Goal: Task Accomplishment & Management: Manage account settings

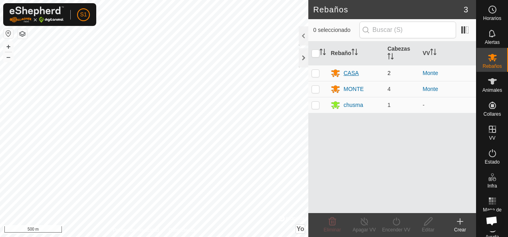
click at [344, 73] on div "CASA" at bounding box center [350, 73] width 15 height 8
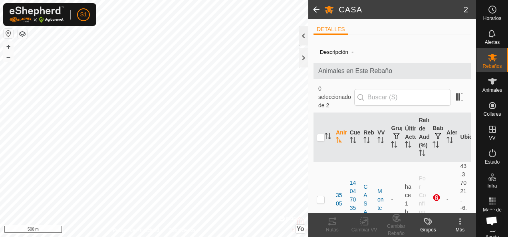
click at [306, 36] on div at bounding box center [304, 35] width 10 height 19
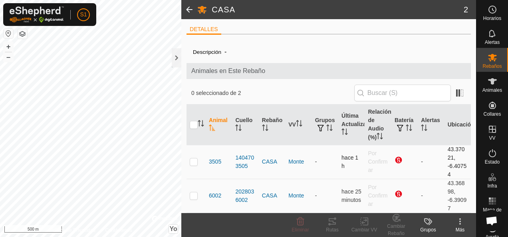
click at [191, 160] on p-checkbox at bounding box center [194, 162] width 8 height 6
checkbox input "true"
click at [459, 221] on icon at bounding box center [460, 222] width 10 height 10
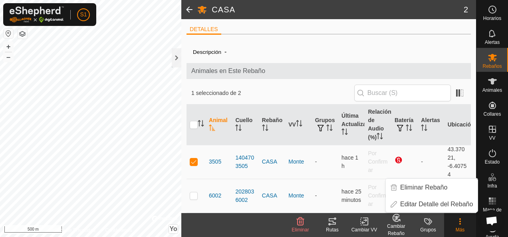
click at [394, 215] on icon at bounding box center [396, 217] width 7 height 7
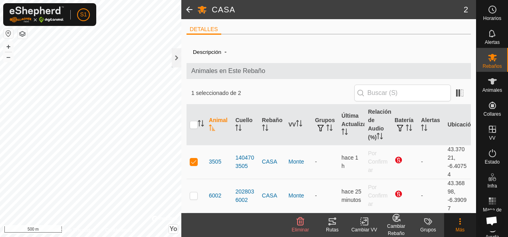
click at [394, 215] on icon at bounding box center [396, 217] width 7 height 7
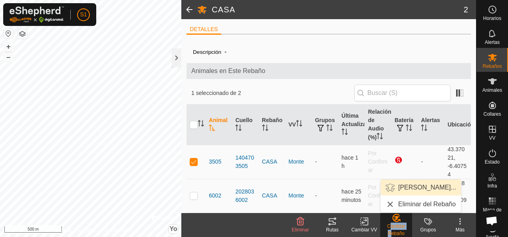
drag, startPoint x: 394, startPoint y: 215, endPoint x: 389, endPoint y: 188, distance: 27.6
click at [389, 188] on span "Elegir Rebaño..." at bounding box center [390, 188] width 10 height 10
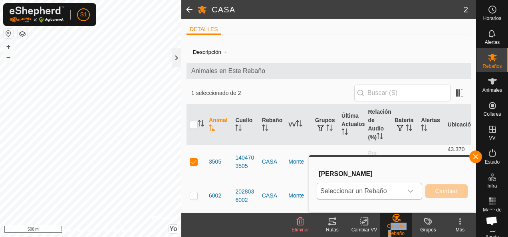
click at [383, 192] on font "Seleccionar un Rebaño" at bounding box center [353, 191] width 66 height 7
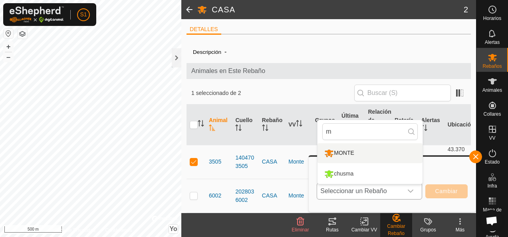
type input "m"
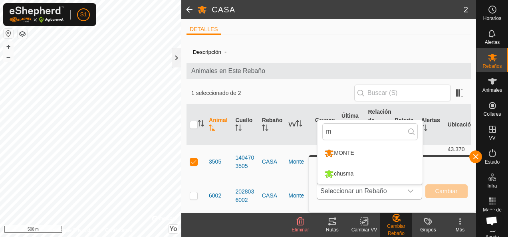
click at [379, 151] on li "MONTE" at bounding box center [369, 153] width 105 height 20
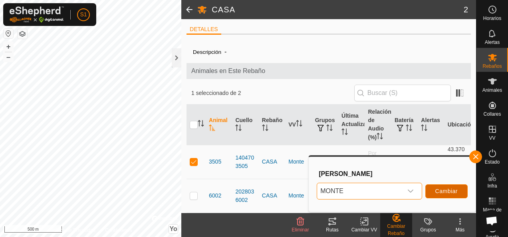
click at [447, 193] on span "Cambiar" at bounding box center [446, 191] width 22 height 6
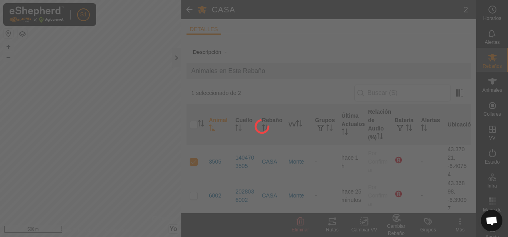
checkbox input "false"
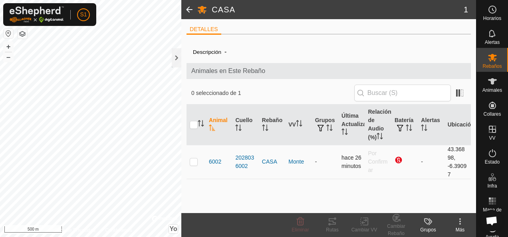
click at [196, 163] on p-checkbox at bounding box center [194, 162] width 8 height 6
checkbox input "true"
click at [196, 163] on p-checkbox at bounding box center [194, 162] width 8 height 6
checkbox input "false"
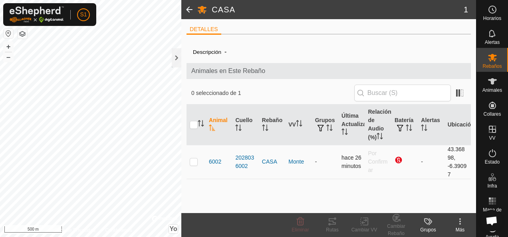
checkbox input "false"
click at [190, 161] on p-checkbox at bounding box center [194, 162] width 8 height 6
checkbox input "true"
click at [398, 224] on div "Cambiar Rebaño" at bounding box center [396, 230] width 32 height 14
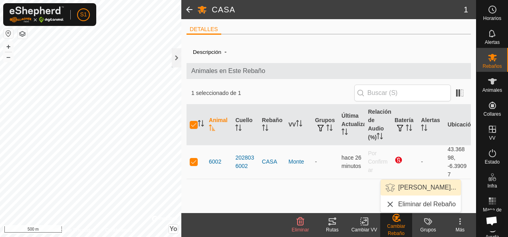
click at [416, 186] on link "[PERSON_NAME]..." at bounding box center [421, 188] width 80 height 16
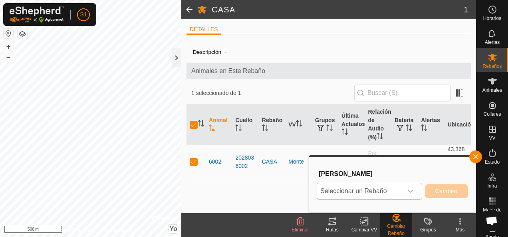
click at [382, 191] on font "Seleccionar un Rebaño" at bounding box center [353, 191] width 66 height 7
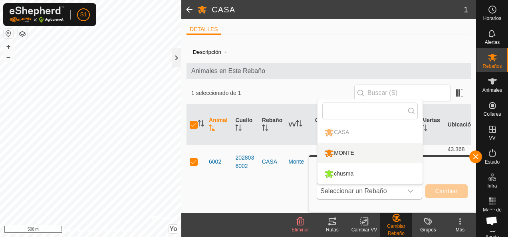
click at [377, 148] on li "MONTE" at bounding box center [369, 153] width 105 height 20
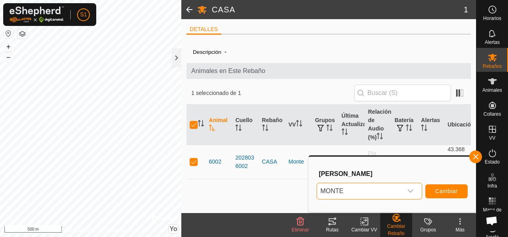
click at [377, 152] on li "MONTE" at bounding box center [369, 160] width 105 height 16
click at [454, 194] on span "Cambiar" at bounding box center [446, 191] width 22 height 6
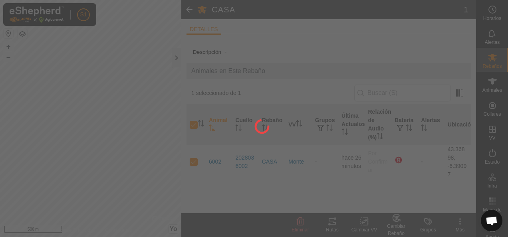
checkbox input "false"
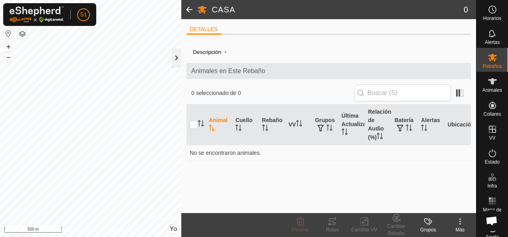
click at [172, 53] on div at bounding box center [177, 57] width 10 height 19
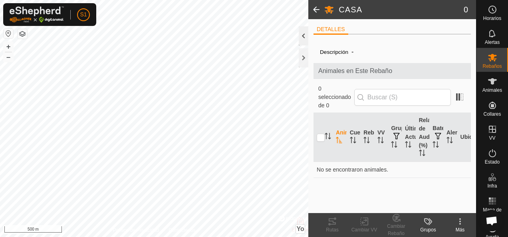
click at [306, 35] on div at bounding box center [304, 35] width 10 height 19
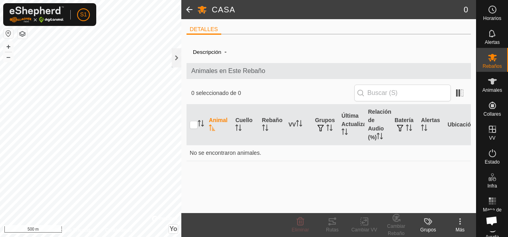
click at [306, 35] on div "DETALLES" at bounding box center [328, 32] width 284 height 16
click at [180, 58] on div at bounding box center [177, 57] width 10 height 19
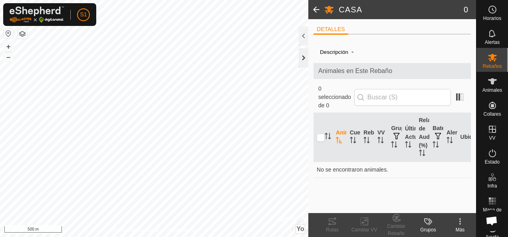
click at [307, 59] on div at bounding box center [304, 57] width 10 height 19
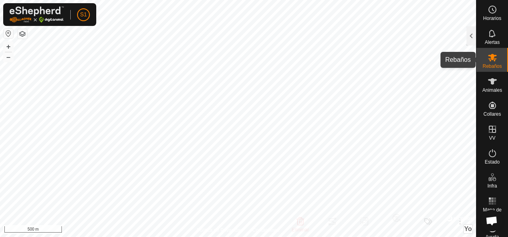
click at [488, 54] on icon at bounding box center [492, 58] width 9 height 8
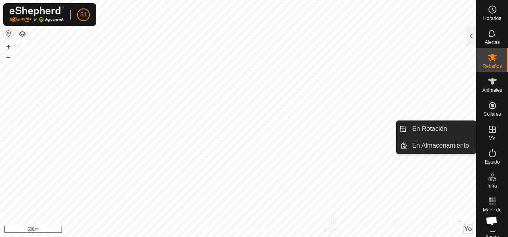
click at [490, 131] on icon at bounding box center [493, 130] width 10 height 10
click at [488, 129] on icon at bounding box center [493, 130] width 10 height 10
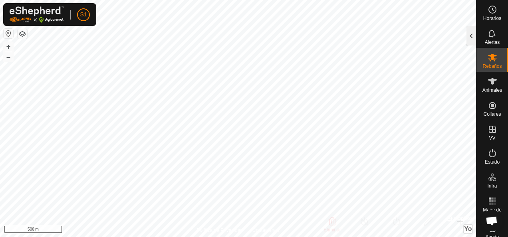
click at [472, 37] on div at bounding box center [471, 35] width 10 height 19
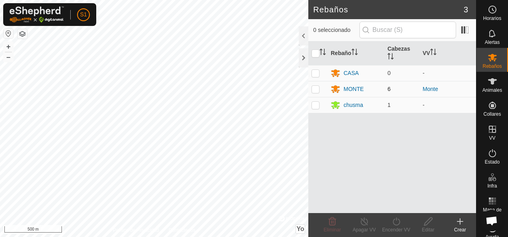
click at [403, 87] on td "6" at bounding box center [401, 89] width 35 height 16
click at [352, 87] on div "MONTE" at bounding box center [353, 89] width 20 height 8
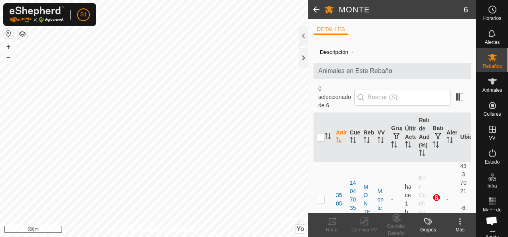
drag, startPoint x: 352, startPoint y: 87, endPoint x: 301, endPoint y: 39, distance: 70.6
click at [301, 39] on div at bounding box center [304, 35] width 10 height 19
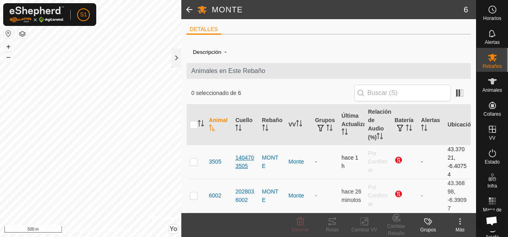
click at [244, 157] on div "1404703505" at bounding box center [245, 162] width 20 height 17
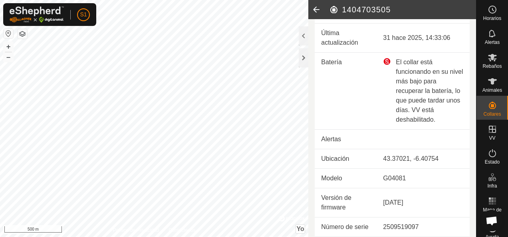
scroll to position [50, 0]
click at [304, 36] on div at bounding box center [304, 35] width 10 height 19
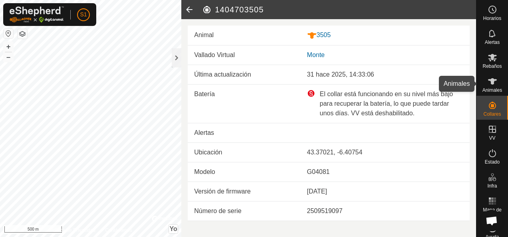
click at [491, 82] on icon at bounding box center [493, 82] width 10 height 10
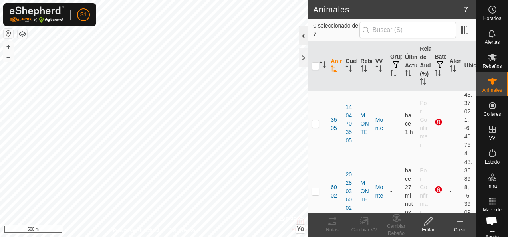
click at [302, 33] on div at bounding box center [304, 35] width 10 height 19
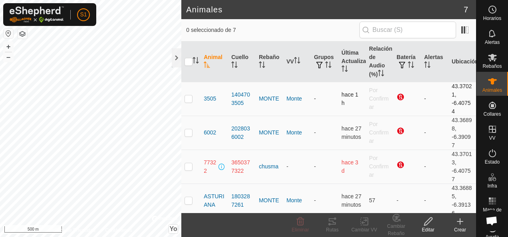
click at [188, 99] on p-checkbox at bounding box center [188, 98] width 8 height 6
click at [190, 95] on p-checkbox at bounding box center [188, 98] width 8 height 6
checkbox input "true"
click at [430, 224] on icon at bounding box center [428, 222] width 10 height 10
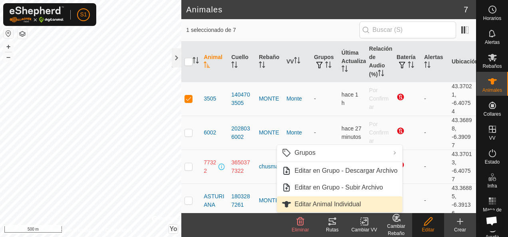
click at [335, 206] on span "Editar Animal Individual" at bounding box center [327, 205] width 66 height 10
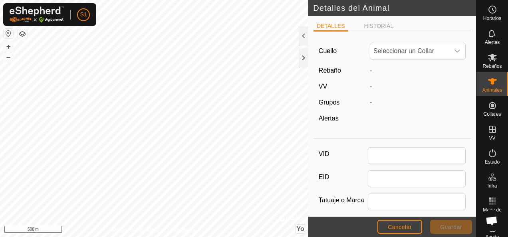
type input "3505"
type input "0"
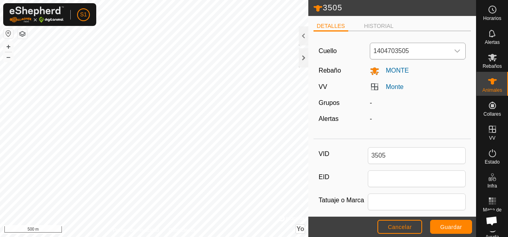
click at [423, 48] on span "1404703505" at bounding box center [409, 51] width 79 height 16
drag, startPoint x: 423, startPoint y: 48, endPoint x: 321, endPoint y: 53, distance: 101.6
click at [403, 55] on span "1404703505" at bounding box center [409, 51] width 79 height 16
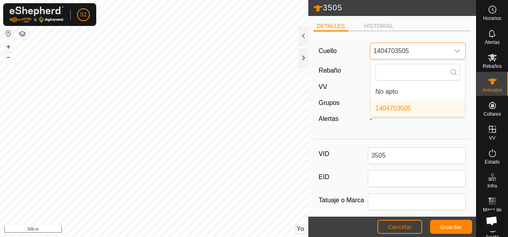
click at [321, 53] on div "Cuello 1404703505 No apto 1404703505" at bounding box center [392, 51] width 154 height 17
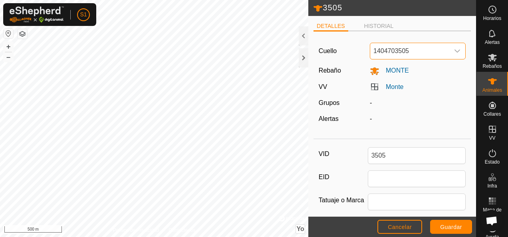
click at [454, 49] on icon "Disparador desplegable" at bounding box center [457, 51] width 6 height 6
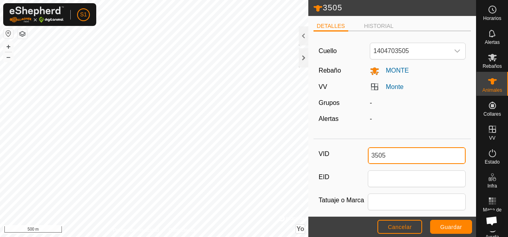
click at [294, 142] on div "3505 DETALLES HISTORIAL Cuello 1404703505 Rebaño MONTE VV Monte Grupos - Alerta…" at bounding box center [238, 118] width 476 height 237
type input "3"
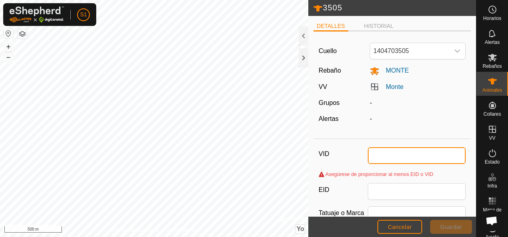
click at [406, 160] on input "VID" at bounding box center [417, 155] width 98 height 17
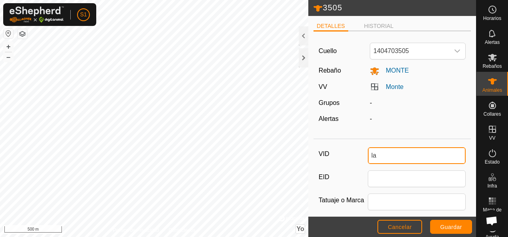
type input "l"
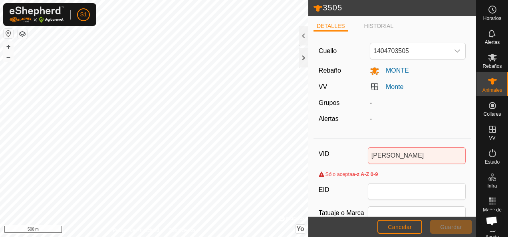
click at [403, 172] on div "[PERSON_NAME] acepta a-z A-Z 0-9" at bounding box center [392, 176] width 147 height 13
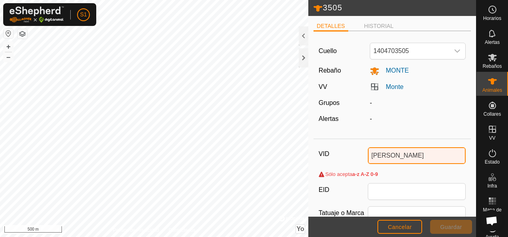
click at [413, 158] on input "[PERSON_NAME]" at bounding box center [417, 155] width 98 height 17
click at [394, 153] on input "[PERSON_NAME]" at bounding box center [417, 155] width 98 height 17
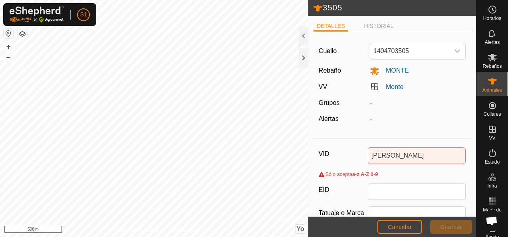
click at [399, 180] on div "[PERSON_NAME] acepta a-z A-Z 0-9" at bounding box center [392, 176] width 147 height 13
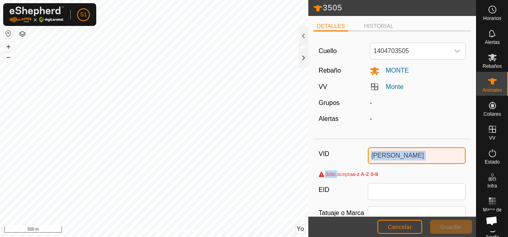
drag, startPoint x: 423, startPoint y: 145, endPoint x: 424, endPoint y: 155, distance: 10.0
click at [424, 155] on input "[PERSON_NAME]" at bounding box center [417, 155] width 98 height 17
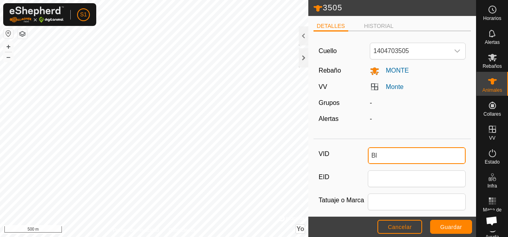
type input "B"
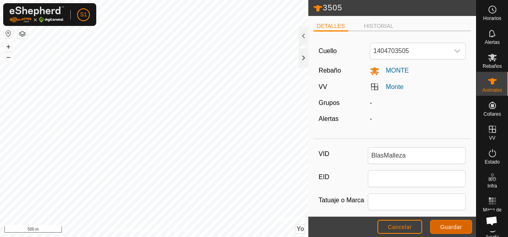
click at [457, 226] on span "Guardar" at bounding box center [451, 227] width 22 height 6
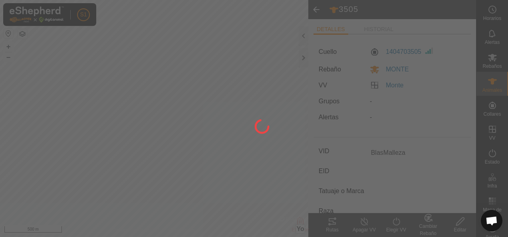
type input "3505"
type input "-"
type input "0 kg"
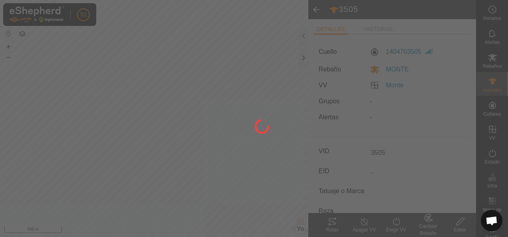
type input "-"
type input "BlasMalleza"
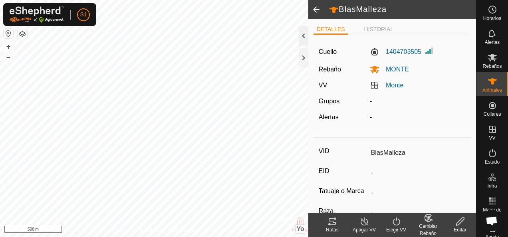
click at [302, 39] on div at bounding box center [304, 35] width 10 height 19
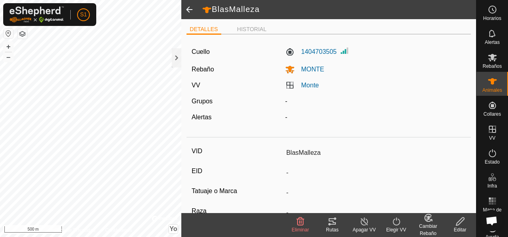
click at [189, 6] on span at bounding box center [189, 9] width 16 height 19
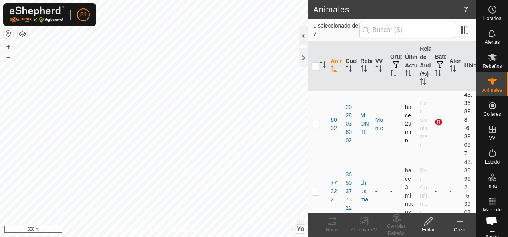
click at [316, 125] on p-checkbox at bounding box center [315, 124] width 8 height 6
checkbox input "true"
click at [427, 217] on icon at bounding box center [428, 222] width 10 height 10
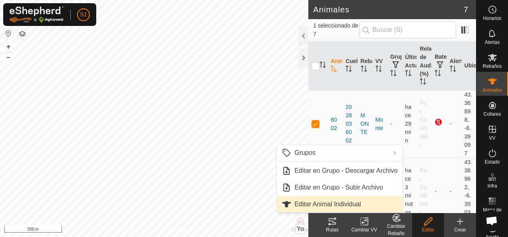
click at [333, 205] on link "Editar Animal Individual" at bounding box center [339, 204] width 125 height 16
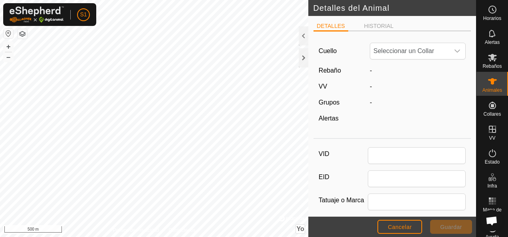
type input "6002"
type input "0"
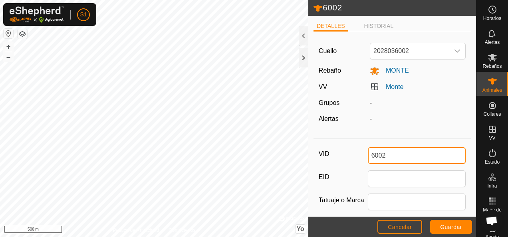
click at [287, 137] on div "6002 DETALLES HISTORIAL Cuello 2028036002 Rebaño MONTE VV Monte Grupos - Alerta…" at bounding box center [238, 118] width 476 height 237
type input "6"
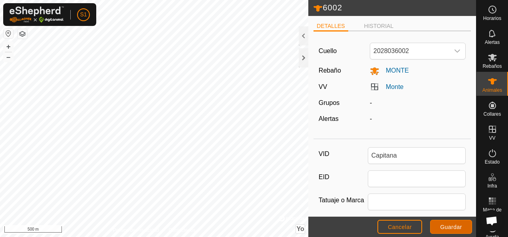
click at [457, 223] on button "Guardar" at bounding box center [451, 227] width 42 height 14
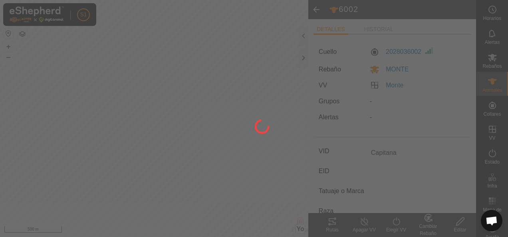
type input "6002"
type input "-"
type input "0 kg"
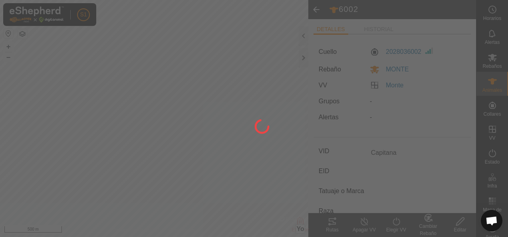
type input "-"
type input "Capitana"
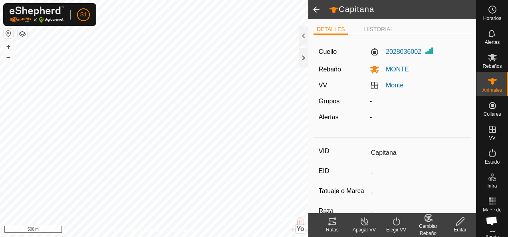
click at [317, 8] on span at bounding box center [316, 9] width 16 height 19
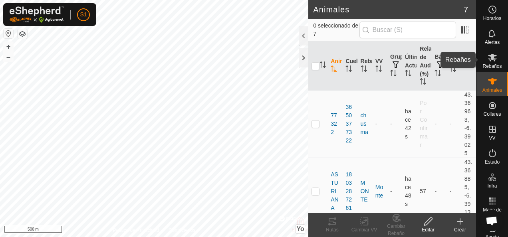
click at [495, 64] on span "Rebaños" at bounding box center [491, 66] width 19 height 5
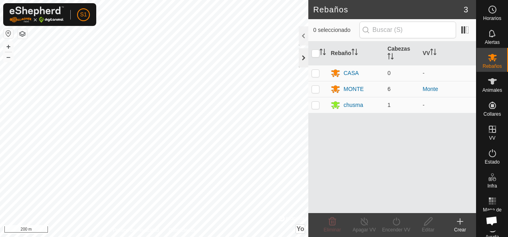
click at [302, 62] on div at bounding box center [304, 57] width 10 height 19
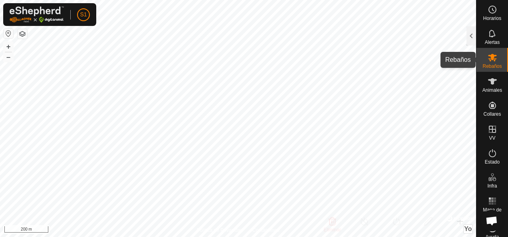
click at [489, 61] on icon at bounding box center [493, 58] width 10 height 10
click at [471, 36] on div at bounding box center [471, 35] width 10 height 19
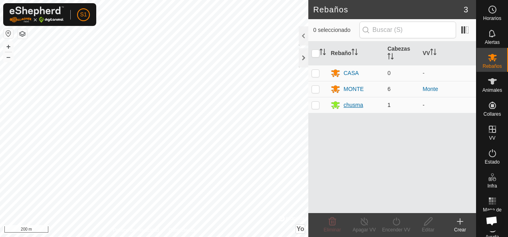
click at [363, 105] on div "chusma" at bounding box center [353, 105] width 20 height 8
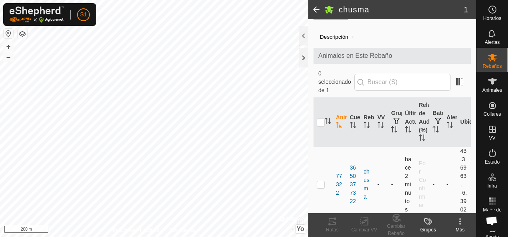
scroll to position [24, 0]
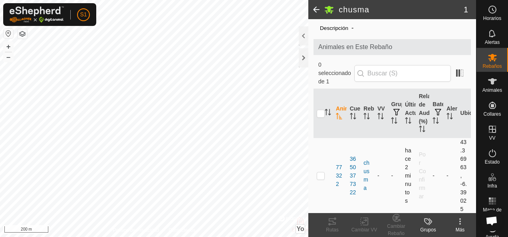
click at [320, 176] on p-checkbox at bounding box center [321, 175] width 8 height 6
checkbox input "true"
click at [462, 224] on icon at bounding box center [460, 222] width 10 height 10
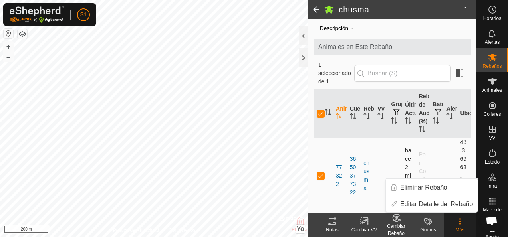
click at [337, 194] on td "77322" at bounding box center [340, 176] width 14 height 76
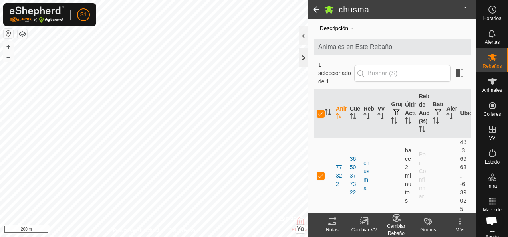
click at [303, 53] on div at bounding box center [304, 57] width 10 height 19
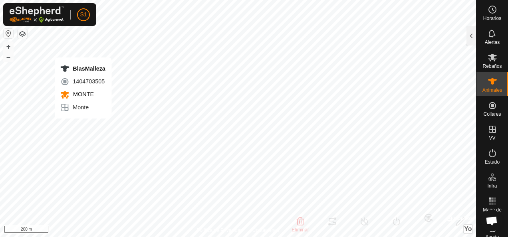
type input "BlasMalleza"
type input "-"
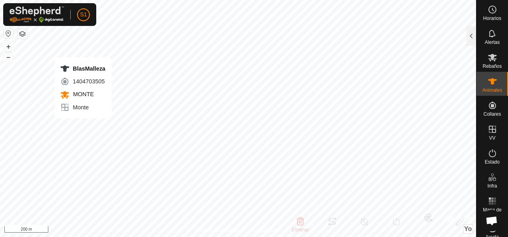
type input "0 kg"
type input "-"
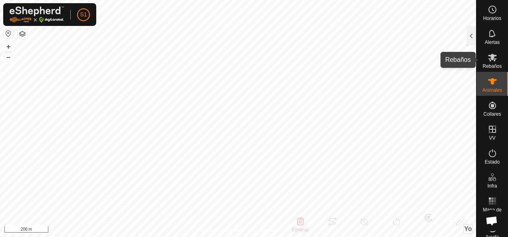
click at [482, 64] on span "Rebaños" at bounding box center [491, 66] width 19 height 5
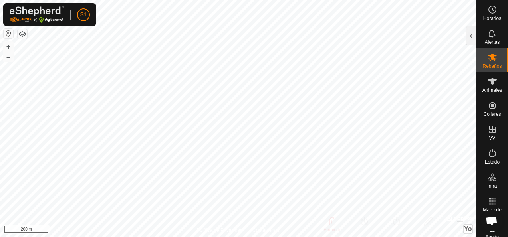
click at [485, 64] on span "Rebaños" at bounding box center [491, 66] width 19 height 5
click at [472, 38] on div at bounding box center [471, 35] width 10 height 19
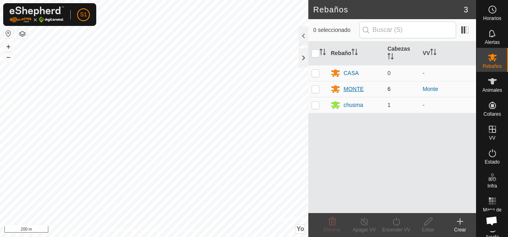
click at [376, 89] on div "MONTE" at bounding box center [356, 89] width 50 height 10
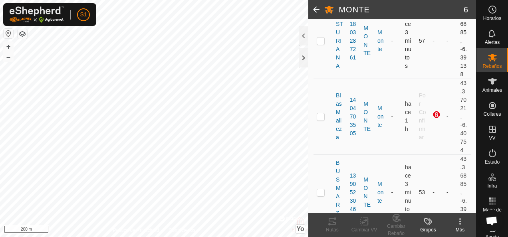
scroll to position [160, 0]
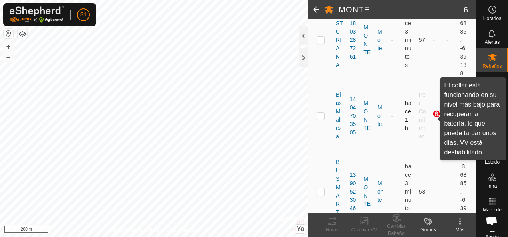
click at [432, 114] on div at bounding box center [437, 115] width 10 height 10
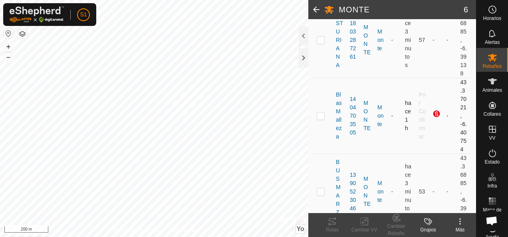
click at [432, 114] on div at bounding box center [437, 115] width 10 height 10
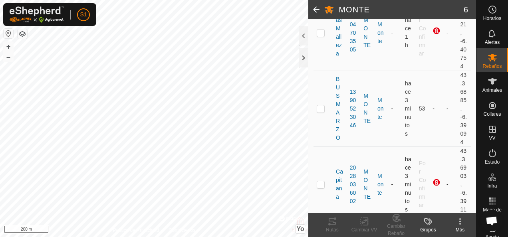
scroll to position [402, 0]
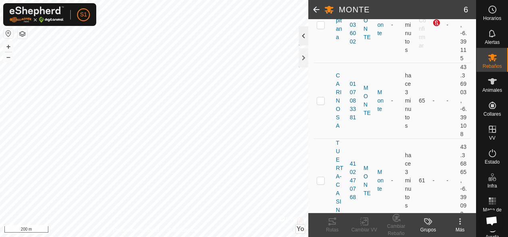
click at [301, 38] on div at bounding box center [304, 35] width 10 height 19
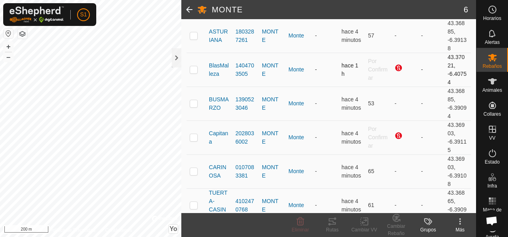
scroll to position [134, 0]
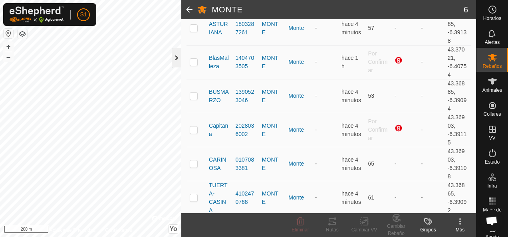
click at [176, 54] on div at bounding box center [177, 57] width 10 height 19
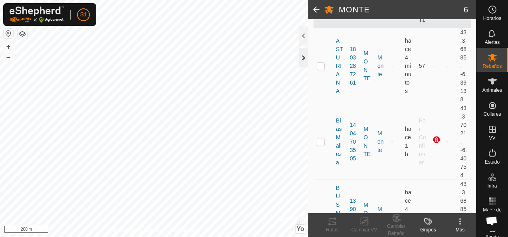
scroll to position [143, 0]
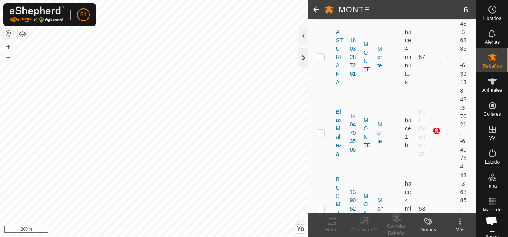
click at [302, 56] on div at bounding box center [304, 57] width 10 height 19
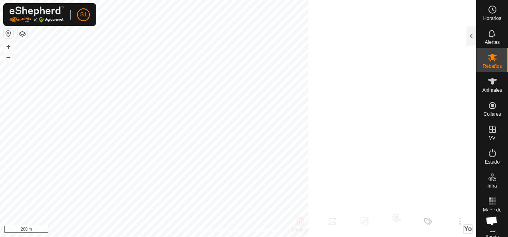
scroll to position [171, 0]
checkbox input "false"
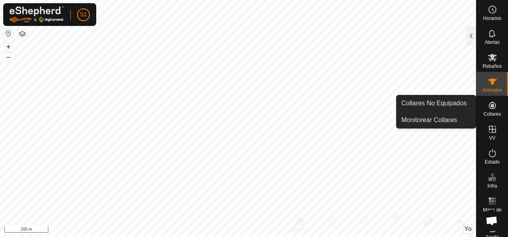
click at [490, 106] on icon at bounding box center [492, 105] width 7 height 7
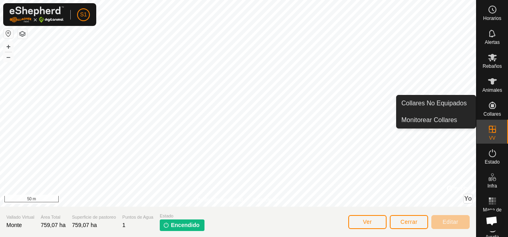
click at [490, 109] on icon at bounding box center [493, 106] width 10 height 10
click at [460, 105] on span "Collares No Equipados" at bounding box center [433, 104] width 65 height 10
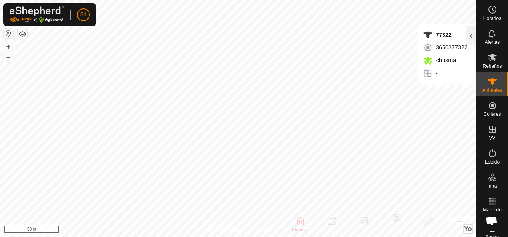
checkbox input "false"
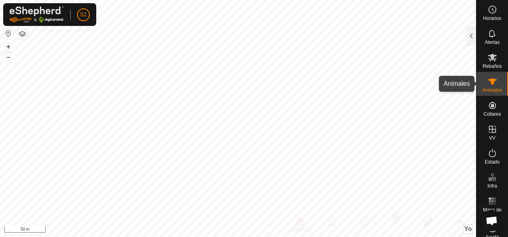
click at [485, 89] on span "Animales" at bounding box center [492, 90] width 20 height 5
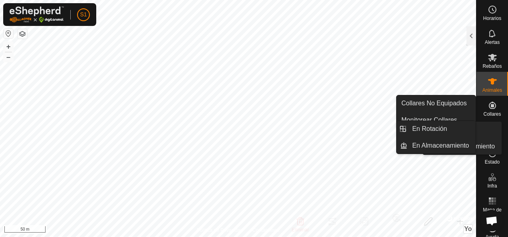
click at [489, 126] on icon at bounding box center [492, 129] width 7 height 7
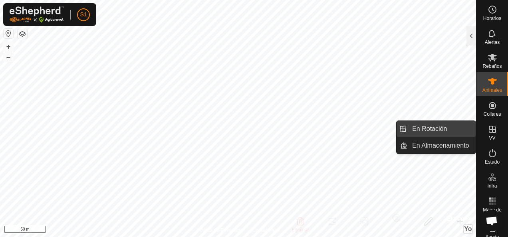
click at [451, 124] on link "En Rotación" at bounding box center [441, 129] width 68 height 16
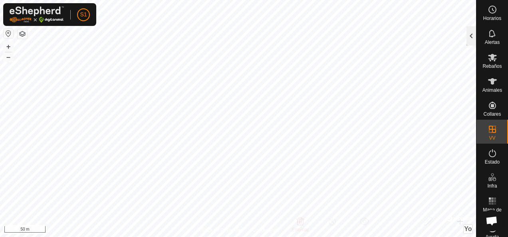
click at [468, 41] on div at bounding box center [471, 35] width 10 height 19
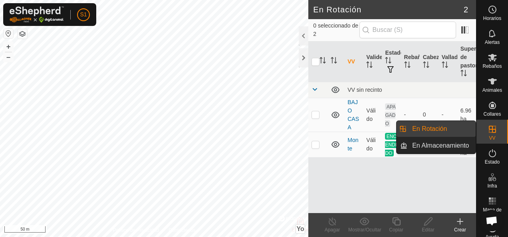
click at [488, 133] on icon at bounding box center [493, 130] width 10 height 10
click at [466, 150] on link "En Almacenamiento" at bounding box center [441, 146] width 68 height 16
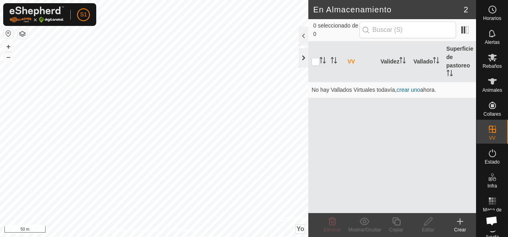
click at [301, 59] on div at bounding box center [304, 57] width 10 height 19
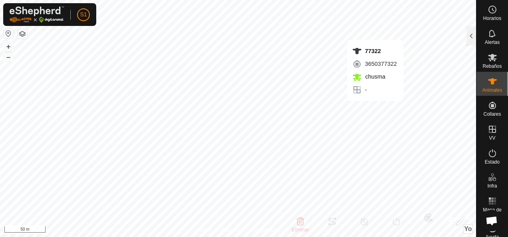
type input "77322"
type input "-"
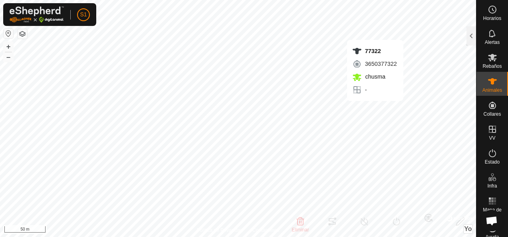
type input "-"
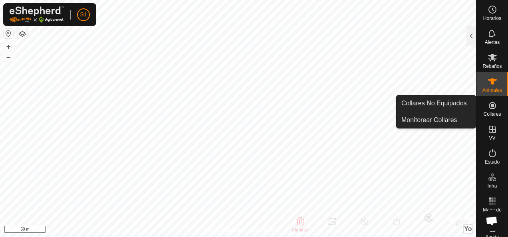
click at [489, 107] on icon at bounding box center [492, 105] width 7 height 7
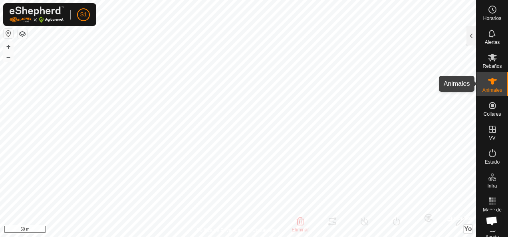
click at [489, 85] on icon at bounding box center [493, 82] width 10 height 10
click at [489, 81] on icon at bounding box center [492, 81] width 9 height 6
click at [472, 29] on div at bounding box center [471, 35] width 10 height 19
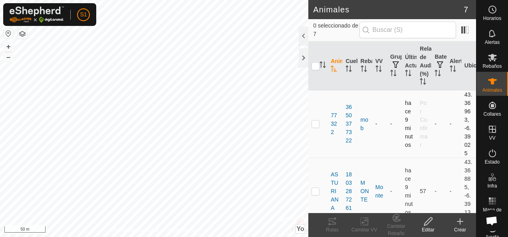
click at [315, 125] on p-checkbox at bounding box center [315, 124] width 8 height 6
checkbox input "true"
click at [361, 218] on icon at bounding box center [364, 222] width 10 height 10
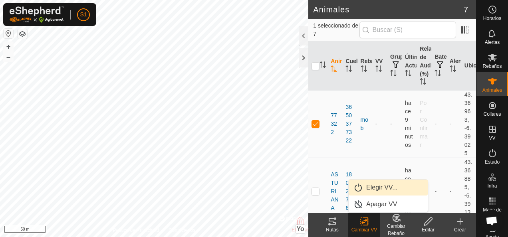
click at [381, 183] on link "Elegir VV..." at bounding box center [388, 188] width 79 height 16
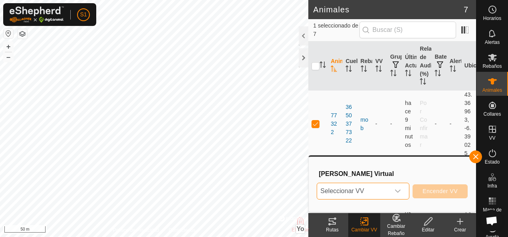
click at [379, 188] on span "Seleccionar VV" at bounding box center [353, 191] width 73 height 16
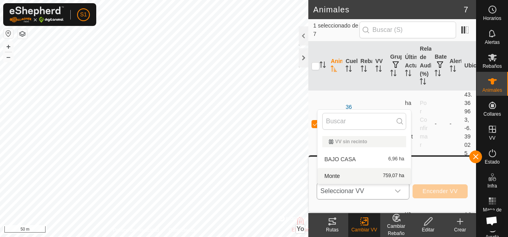
click at [353, 172] on li "Monte 759,07 ha" at bounding box center [363, 176] width 93 height 16
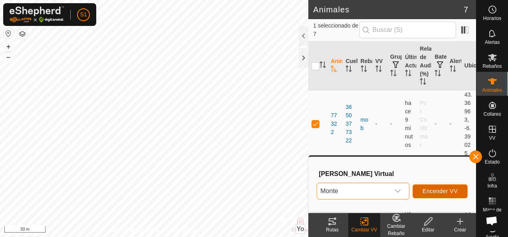
click at [439, 189] on span "Encender VV" at bounding box center [439, 191] width 35 height 6
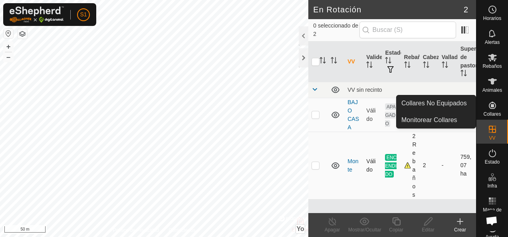
checkbox input "true"
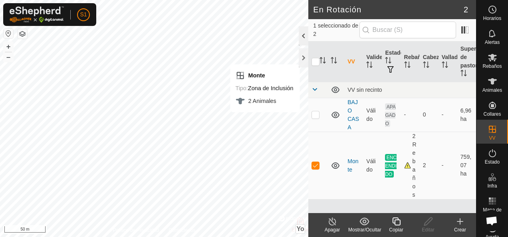
click at [303, 29] on div at bounding box center [304, 35] width 10 height 19
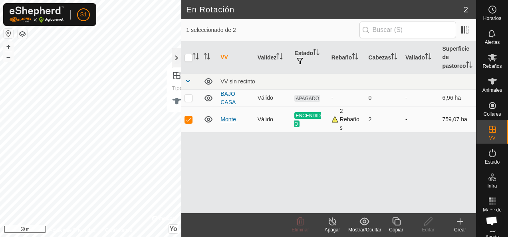
click at [222, 116] on link "Monte" at bounding box center [228, 119] width 16 height 6
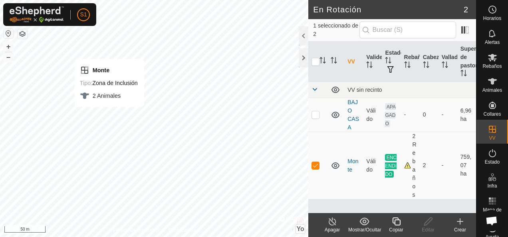
checkbox input "false"
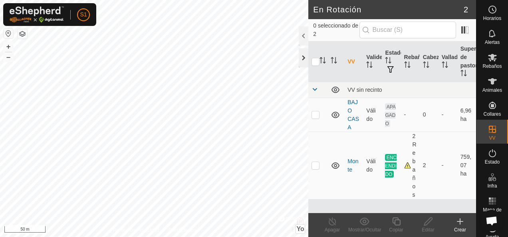
click at [303, 63] on div at bounding box center [304, 57] width 10 height 19
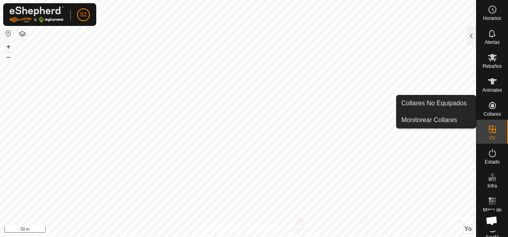
click at [490, 109] on icon at bounding box center [493, 106] width 10 height 10
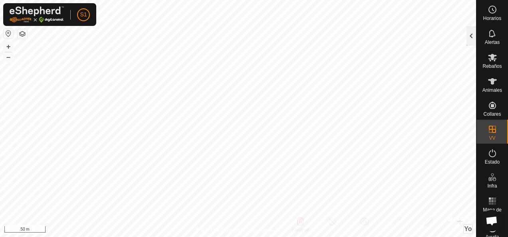
click at [468, 37] on div at bounding box center [471, 35] width 10 height 19
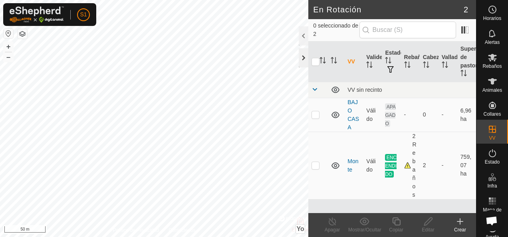
click at [302, 57] on div at bounding box center [304, 57] width 10 height 19
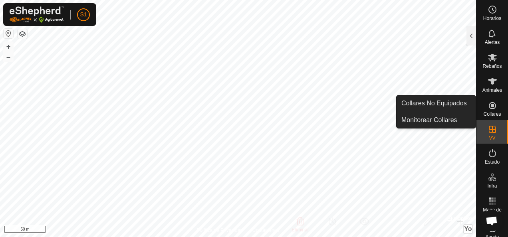
click at [494, 109] on es-neckbands-svg-icon at bounding box center [492, 105] width 14 height 13
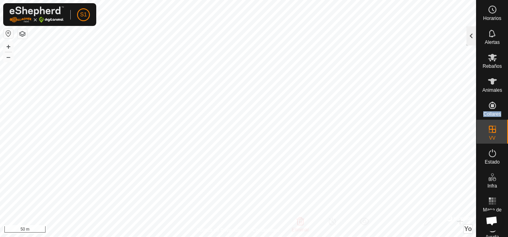
drag, startPoint x: 494, startPoint y: 109, endPoint x: 474, endPoint y: 38, distance: 74.0
click at [474, 38] on div at bounding box center [471, 35] width 10 height 19
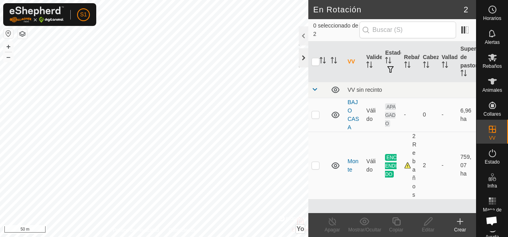
click at [305, 58] on div at bounding box center [304, 57] width 10 height 19
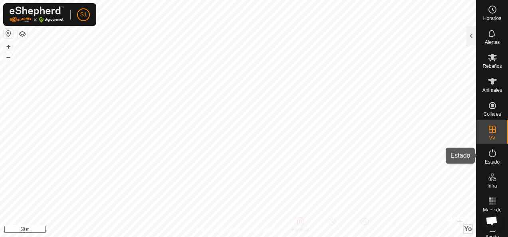
click at [488, 153] on icon at bounding box center [493, 154] width 10 height 10
click at [470, 34] on div at bounding box center [471, 35] width 10 height 19
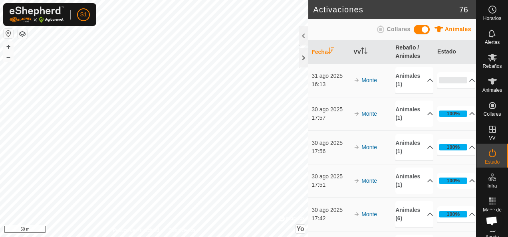
click at [385, 26] on icon at bounding box center [381, 29] width 10 height 10
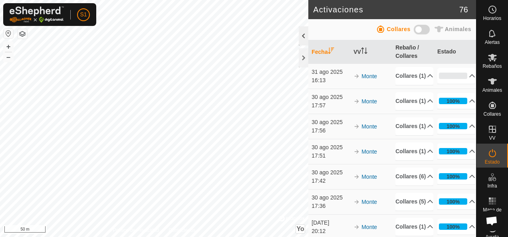
click at [304, 36] on div at bounding box center [304, 35] width 10 height 19
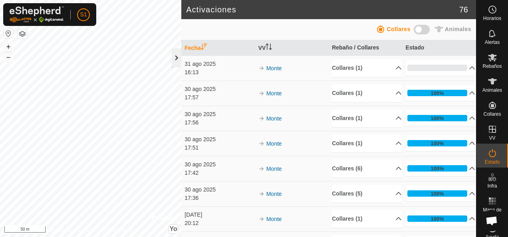
click at [179, 63] on div at bounding box center [177, 57] width 10 height 19
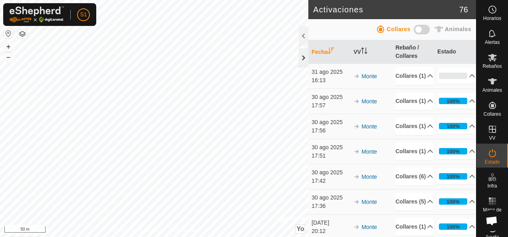
click at [300, 59] on div at bounding box center [304, 57] width 10 height 19
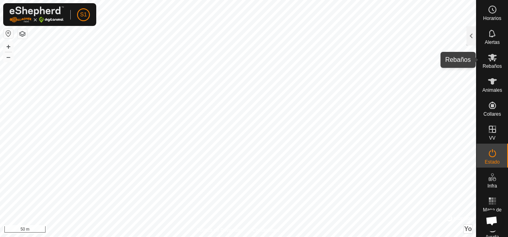
click at [490, 62] on es-mob-svg-icon at bounding box center [492, 57] width 14 height 13
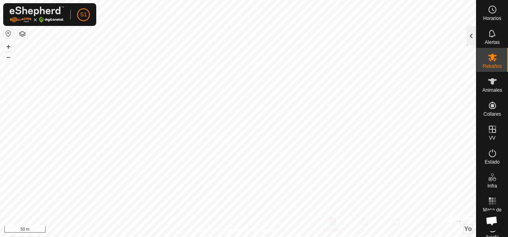
click at [468, 40] on div at bounding box center [471, 35] width 10 height 19
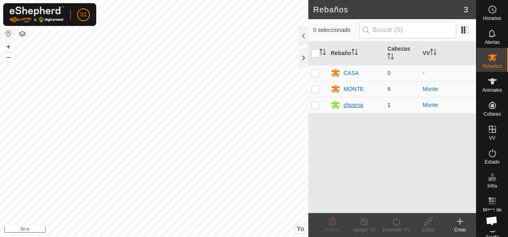
click at [340, 105] on icon at bounding box center [336, 105] width 10 height 10
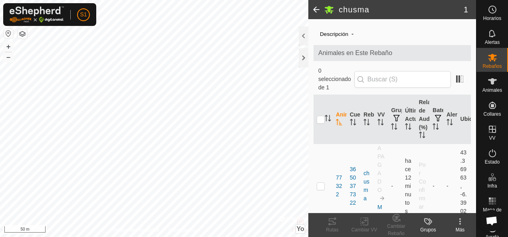
scroll to position [32, 0]
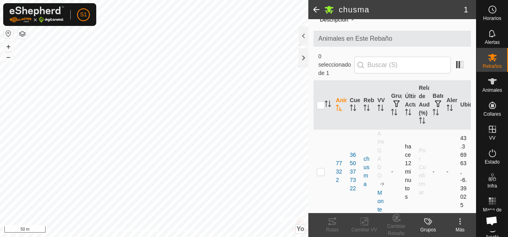
click at [321, 174] on p-checkbox at bounding box center [321, 172] width 8 height 6
checkbox input "true"
click at [395, 220] on icon at bounding box center [395, 219] width 2 height 2
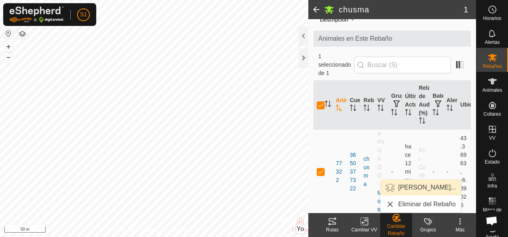
click at [402, 188] on link "[PERSON_NAME]..." at bounding box center [421, 188] width 80 height 16
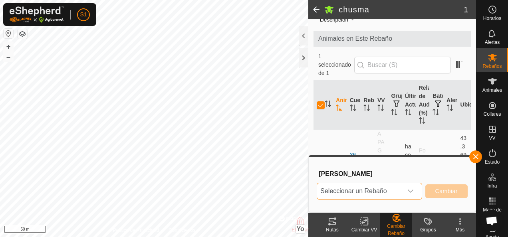
click at [402, 188] on span "Seleccionar un Rebaño" at bounding box center [359, 191] width 85 height 16
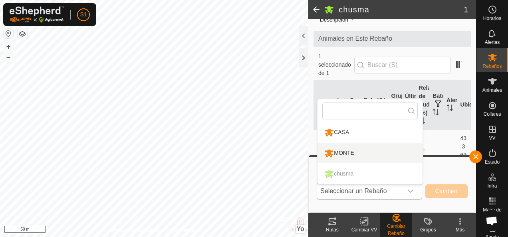
click at [338, 151] on li "MONTE" at bounding box center [369, 153] width 105 height 20
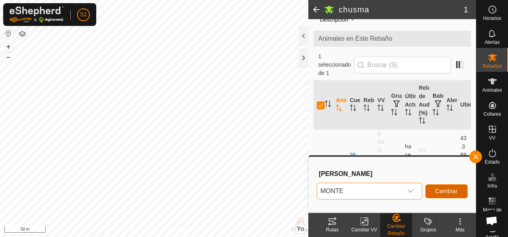
click at [443, 195] on button "Cambiar" at bounding box center [446, 191] width 42 height 14
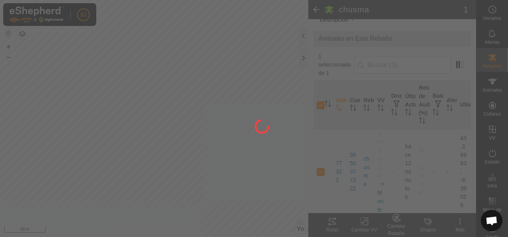
checkbox input "false"
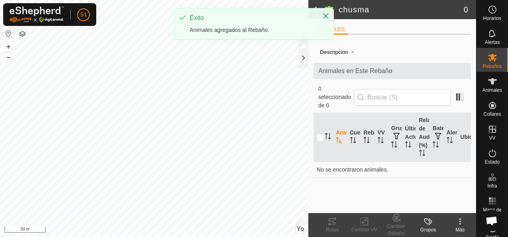
scroll to position [0, 0]
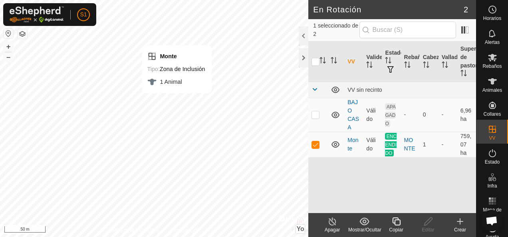
checkbox input "false"
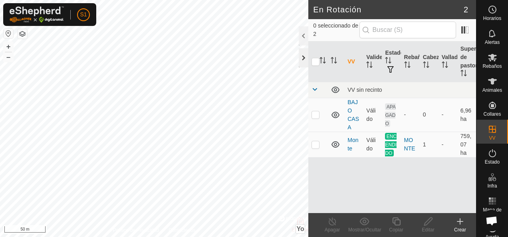
click at [303, 64] on div at bounding box center [304, 57] width 10 height 19
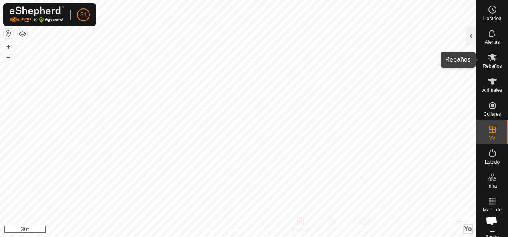
click at [485, 60] on es-mob-svg-icon at bounding box center [492, 57] width 14 height 13
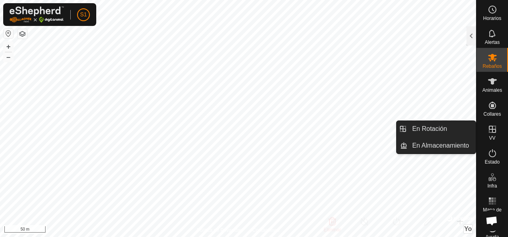
click at [492, 130] on icon at bounding box center [493, 130] width 10 height 10
click at [488, 130] on icon at bounding box center [493, 130] width 10 height 10
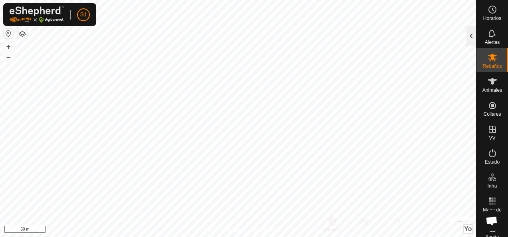
click at [470, 35] on div at bounding box center [471, 35] width 10 height 19
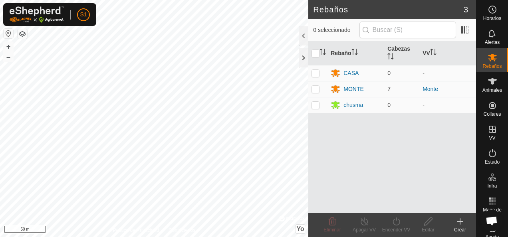
click at [315, 91] on p-checkbox at bounding box center [315, 89] width 8 height 6
checkbox input "true"
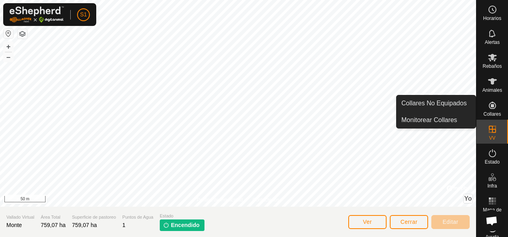
click at [490, 107] on icon at bounding box center [492, 105] width 7 height 7
click at [493, 110] on es-neckbands-svg-icon at bounding box center [492, 105] width 14 height 13
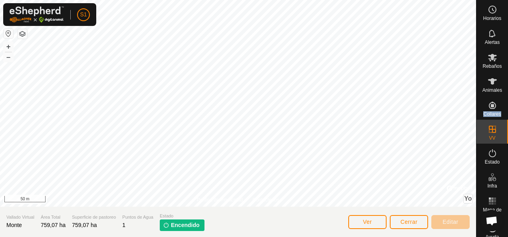
click at [489, 111] on es-menu-bar "Horarios Alertas Rebaños Animales Collares VV Estado Infra Mapa de Calor Ayuda" at bounding box center [492, 118] width 32 height 237
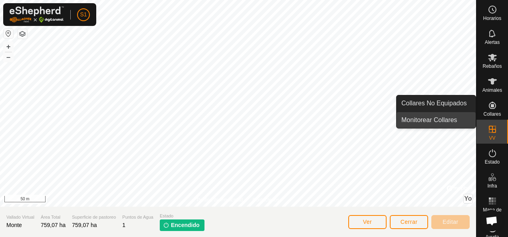
click at [463, 121] on link "Monitorear Collares" at bounding box center [436, 120] width 79 height 16
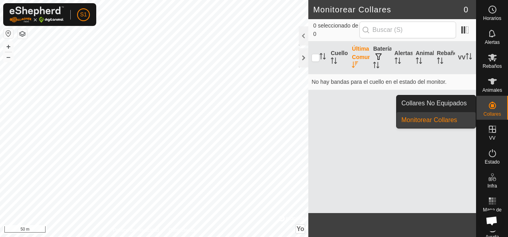
click at [470, 102] on link "Collares No Equipados" at bounding box center [436, 103] width 79 height 16
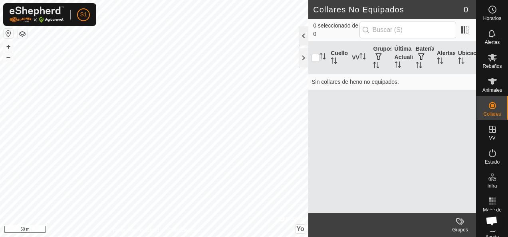
click at [303, 34] on div at bounding box center [304, 35] width 10 height 19
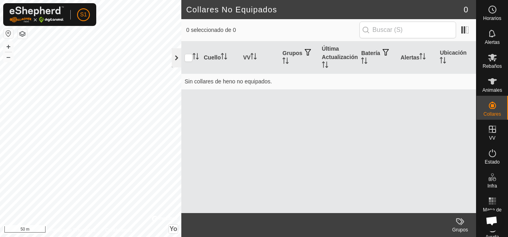
click at [176, 62] on div at bounding box center [177, 57] width 10 height 19
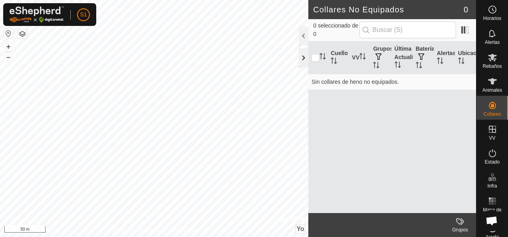
click at [304, 56] on div at bounding box center [304, 57] width 10 height 19
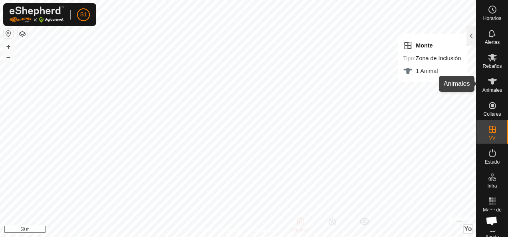
click at [490, 87] on es-animals-svg-icon at bounding box center [492, 81] width 14 height 13
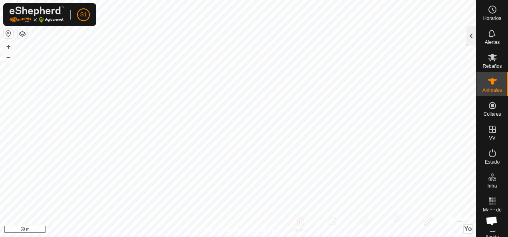
click at [473, 40] on div at bounding box center [471, 35] width 10 height 19
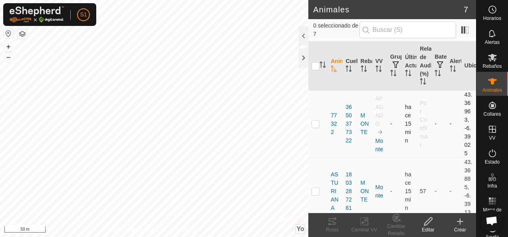
click at [316, 125] on p-checkbox at bounding box center [315, 124] width 8 height 6
checkbox input "true"
click at [367, 222] on icon at bounding box center [364, 222] width 10 height 10
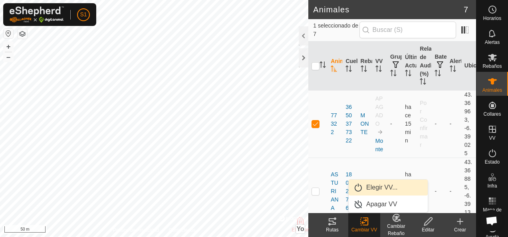
click at [377, 184] on link "Elegir VV..." at bounding box center [388, 188] width 79 height 16
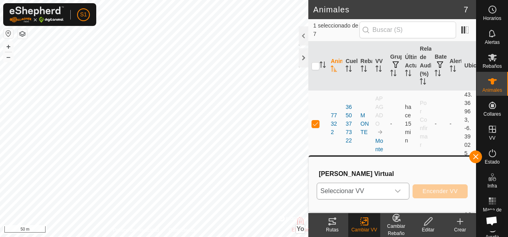
click at [372, 194] on span "Seleccionar VV" at bounding box center [353, 191] width 73 height 16
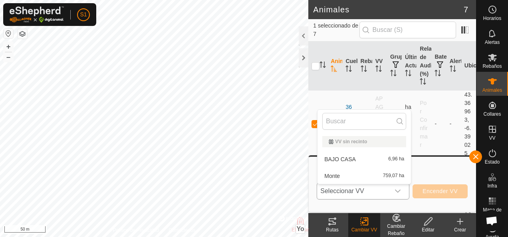
click at [360, 175] on li "Monte 759,07 ha" at bounding box center [363, 176] width 93 height 16
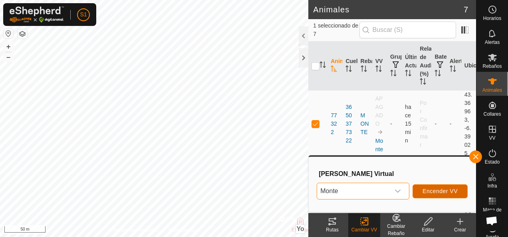
click at [451, 192] on span "Encender VV" at bounding box center [439, 191] width 35 height 6
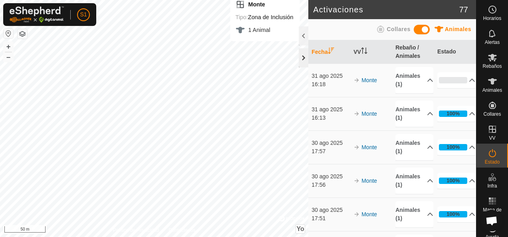
click at [302, 57] on div at bounding box center [304, 57] width 10 height 19
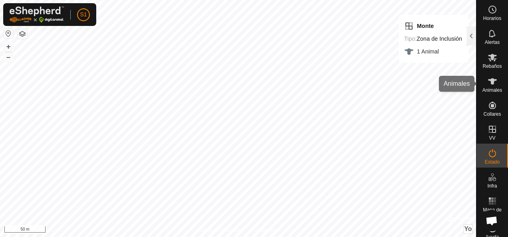
click at [488, 82] on icon at bounding box center [492, 81] width 9 height 6
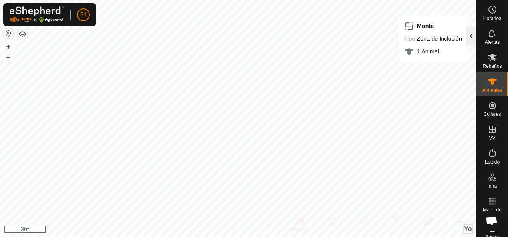
click at [475, 40] on div at bounding box center [471, 35] width 10 height 19
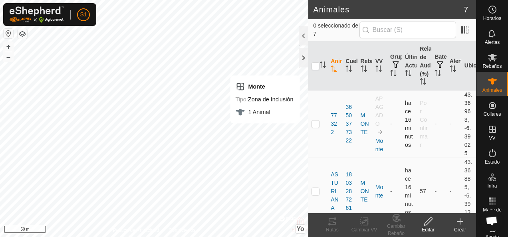
click at [315, 122] on p-checkbox at bounding box center [315, 124] width 8 height 6
click at [397, 216] on icon at bounding box center [396, 218] width 10 height 10
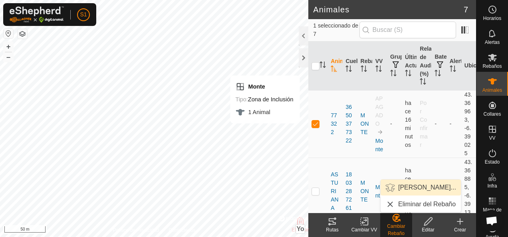
click at [404, 188] on link "[PERSON_NAME]..." at bounding box center [421, 188] width 80 height 16
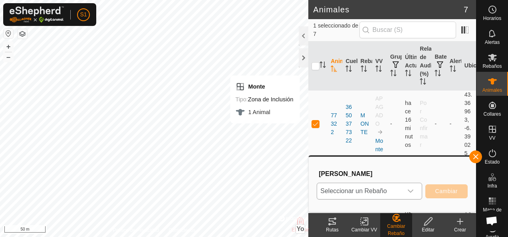
click at [398, 191] on span "Seleccionar un Rebaño" at bounding box center [359, 191] width 85 height 16
click at [363, 191] on font "Seleccionar un Rebaño" at bounding box center [353, 191] width 66 height 7
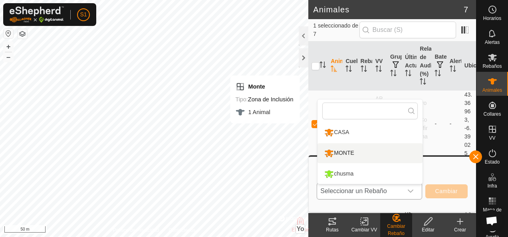
click at [354, 152] on li "MONTE" at bounding box center [369, 153] width 105 height 20
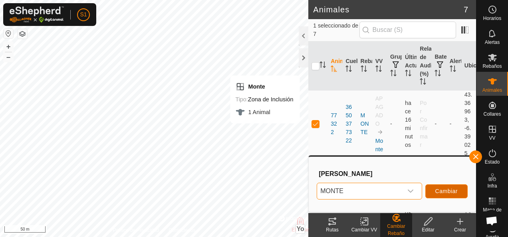
click at [453, 187] on button "Cambiar" at bounding box center [446, 191] width 42 height 14
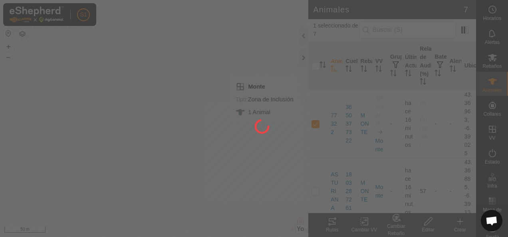
checkbox input "false"
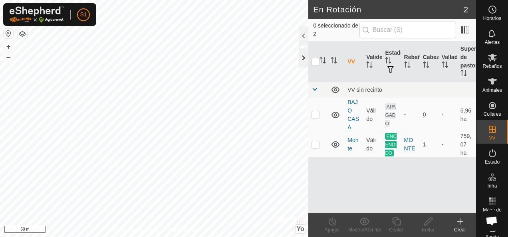
click at [299, 55] on div at bounding box center [304, 57] width 10 height 19
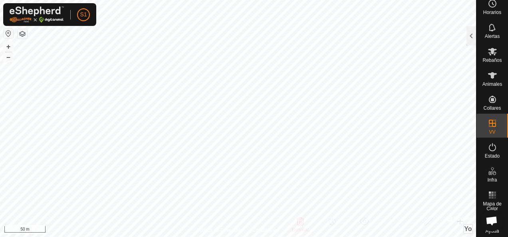
scroll to position [7, 0]
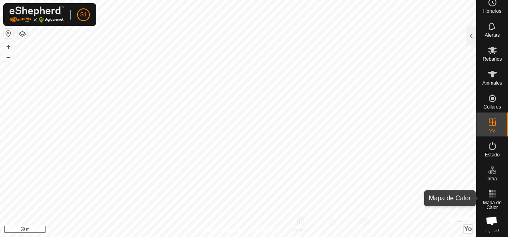
click at [490, 193] on icon at bounding box center [493, 194] width 10 height 10
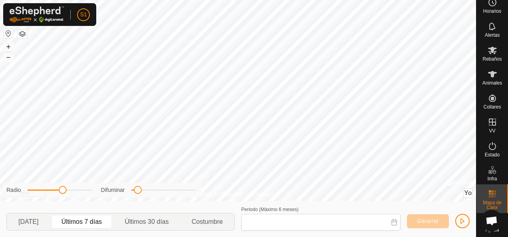
type input "[DATE] - [DATE]"
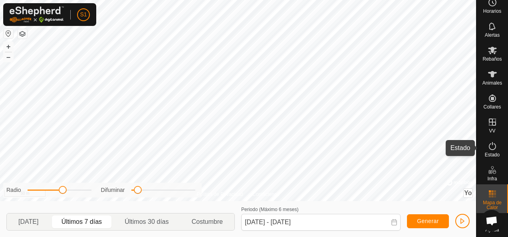
click at [485, 148] on es-activation-svg-icon at bounding box center [492, 146] width 14 height 13
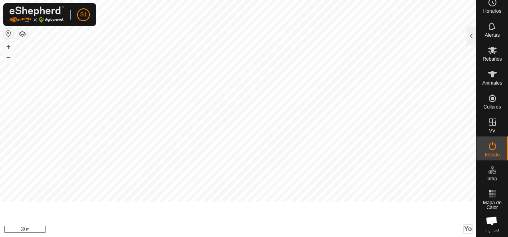
click at [488, 146] on icon at bounding box center [493, 146] width 10 height 10
click at [470, 36] on div at bounding box center [471, 35] width 10 height 19
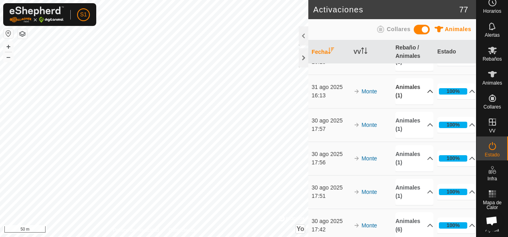
scroll to position [40, 0]
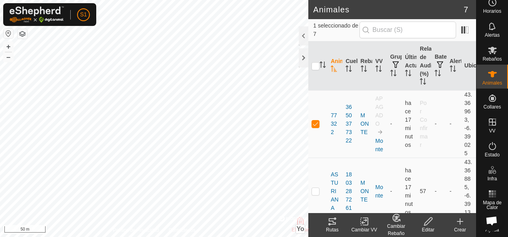
click at [364, 217] on icon at bounding box center [364, 222] width 10 height 10
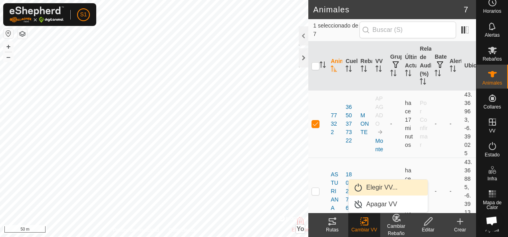
click at [377, 185] on span "Elegir VV..." at bounding box center [382, 188] width 32 height 10
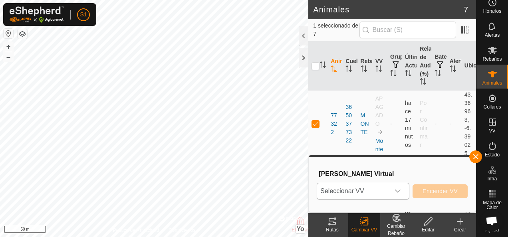
click at [364, 193] on span "Seleccionar VV" at bounding box center [353, 191] width 73 height 16
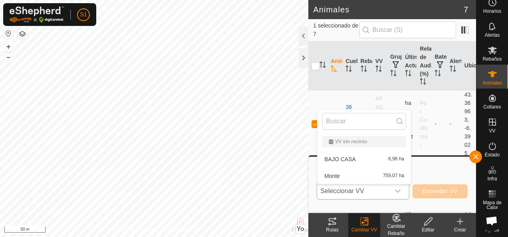
click at [363, 172] on li "Monte 759,07 ha" at bounding box center [363, 176] width 93 height 16
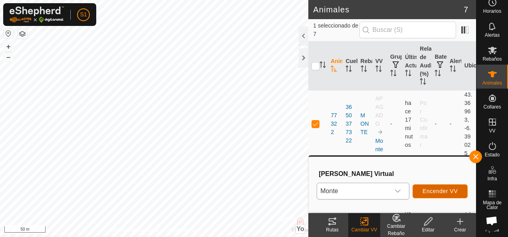
click at [429, 187] on button "Encender VV" at bounding box center [439, 191] width 55 height 14
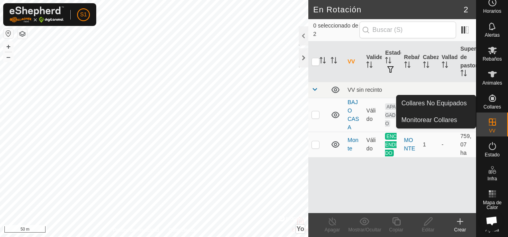
click at [488, 107] on span "Collares" at bounding box center [492, 107] width 18 height 5
click at [489, 99] on icon at bounding box center [492, 98] width 7 height 7
click at [491, 97] on icon at bounding box center [493, 98] width 10 height 10
click at [485, 105] on span "Collares" at bounding box center [492, 107] width 18 height 5
click at [455, 120] on link "Monitorear Collares" at bounding box center [436, 120] width 79 height 16
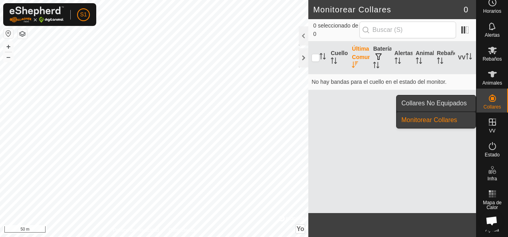
click at [462, 106] on link "Collares No Equipados" at bounding box center [436, 103] width 79 height 16
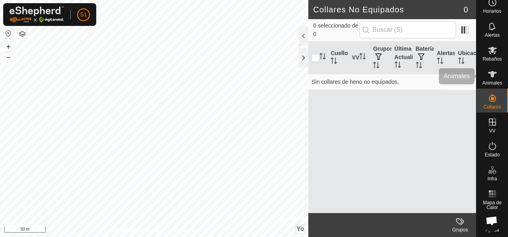
click at [482, 77] on div "Animales" at bounding box center [492, 77] width 32 height 24
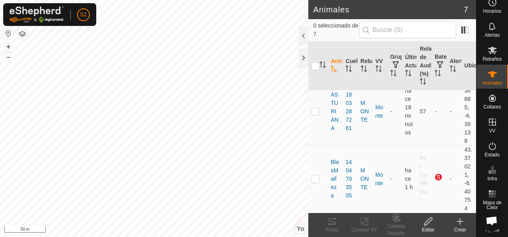
scroll to position [120, 0]
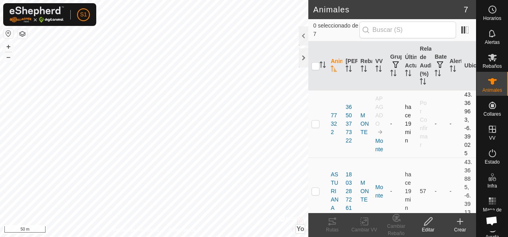
click at [319, 125] on p-checkbox at bounding box center [315, 124] width 8 height 6
checkbox input "true"
click at [363, 221] on icon at bounding box center [364, 222] width 10 height 10
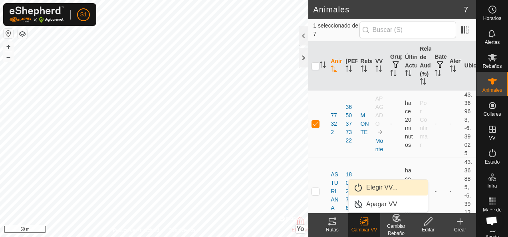
click at [375, 187] on link "Elegir VV..." at bounding box center [388, 188] width 79 height 16
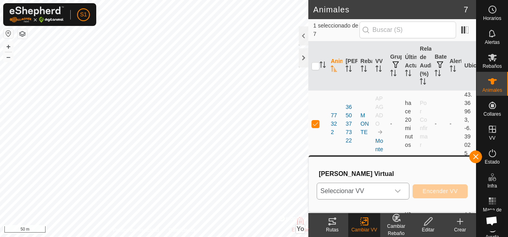
click at [371, 190] on span "Seleccionar VV" at bounding box center [353, 191] width 73 height 16
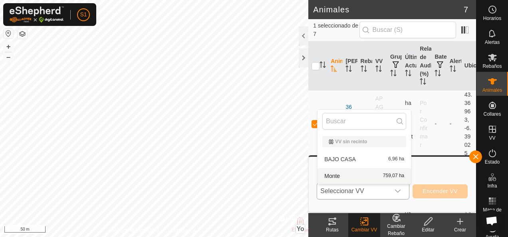
click at [364, 177] on li "Monte 759,07 ha" at bounding box center [363, 176] width 93 height 16
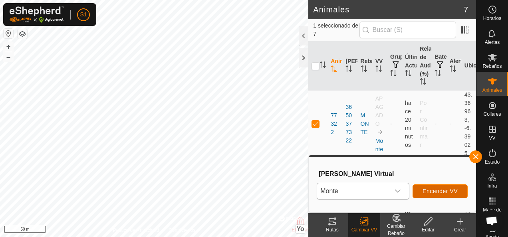
click at [437, 193] on span "Encender VV" at bounding box center [439, 191] width 35 height 6
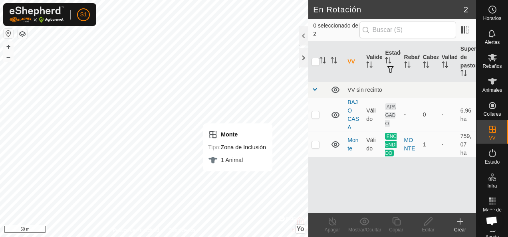
checkbox input "true"
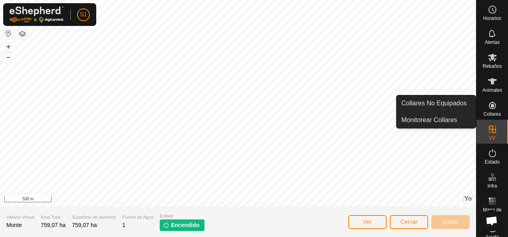
click at [488, 109] on icon at bounding box center [493, 106] width 10 height 10
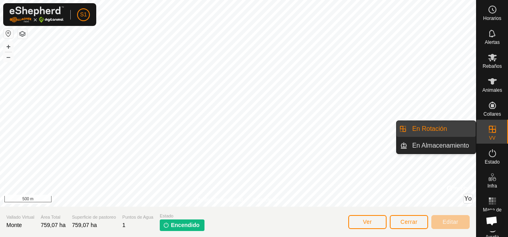
click at [492, 131] on icon at bounding box center [492, 129] width 7 height 7
click at [493, 133] on icon at bounding box center [493, 130] width 10 height 10
click at [462, 127] on link "En Rotación" at bounding box center [441, 129] width 68 height 16
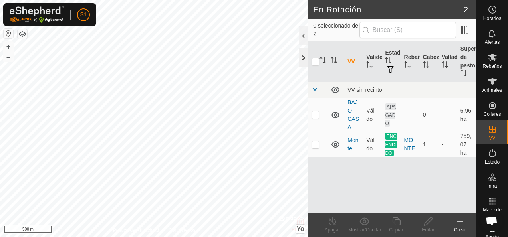
click at [306, 55] on div at bounding box center [304, 57] width 10 height 19
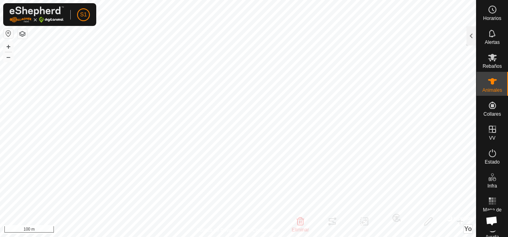
checkbox input "false"
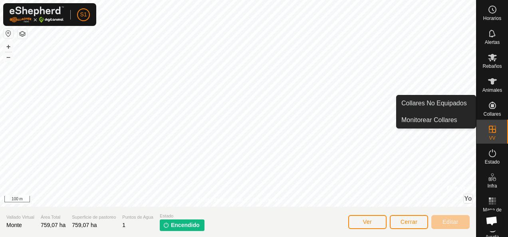
click at [488, 113] on span "Collares" at bounding box center [492, 114] width 18 height 5
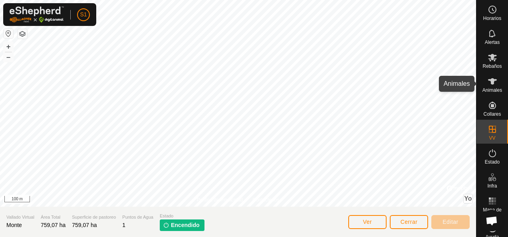
click at [493, 82] on icon at bounding box center [493, 82] width 10 height 10
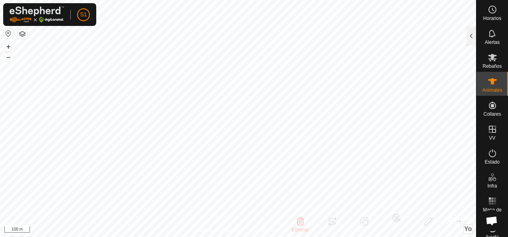
checkbox input "false"
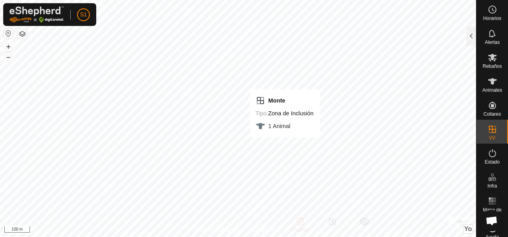
checkbox input "false"
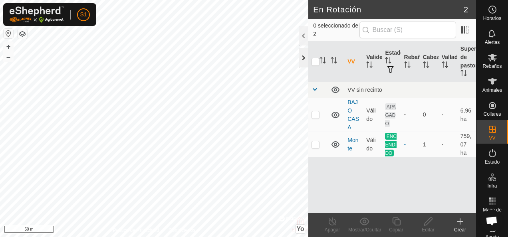
click at [299, 55] on div at bounding box center [304, 57] width 10 height 19
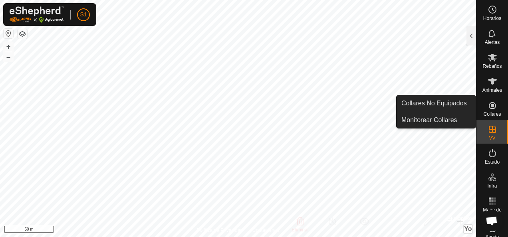
click at [494, 110] on es-neckbands-svg-icon at bounding box center [492, 105] width 14 height 13
click at [488, 107] on icon at bounding box center [493, 106] width 10 height 10
click at [462, 103] on link "Collares No Equipados" at bounding box center [436, 103] width 79 height 16
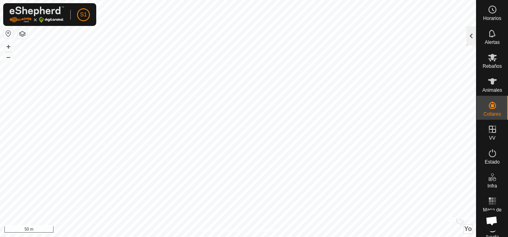
click at [467, 39] on div at bounding box center [471, 35] width 10 height 19
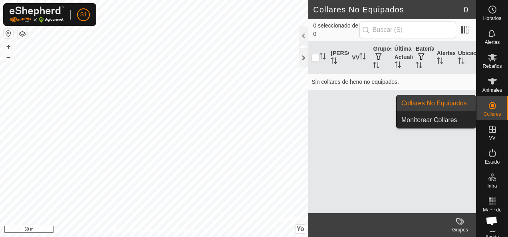
click at [494, 101] on es-neckbands-svg-icon at bounding box center [492, 105] width 14 height 13
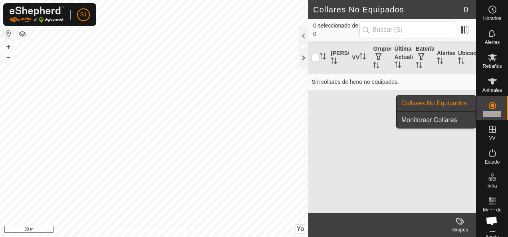
click at [460, 119] on link "Monitorear Collares" at bounding box center [436, 120] width 79 height 16
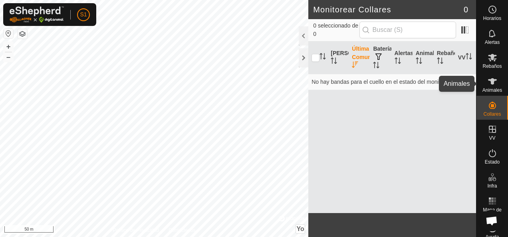
click at [485, 89] on span "Animales" at bounding box center [492, 90] width 20 height 5
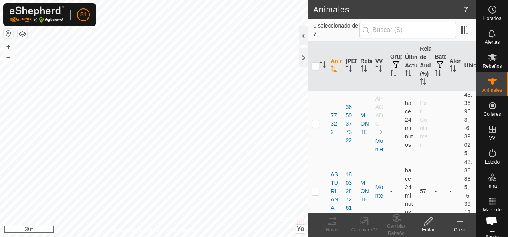
click at [485, 89] on span "Animales" at bounding box center [492, 90] width 20 height 5
click at [299, 38] on div at bounding box center [304, 35] width 10 height 19
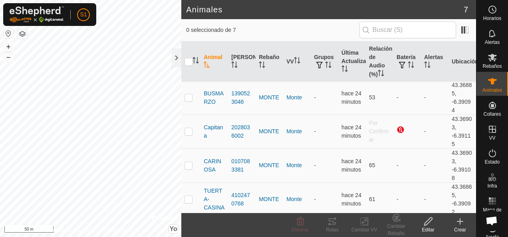
scroll to position [105, 0]
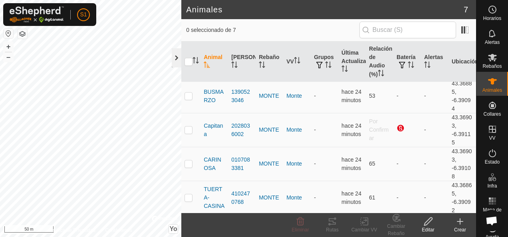
click at [176, 59] on div at bounding box center [177, 57] width 10 height 19
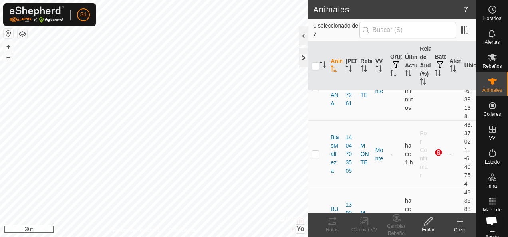
click at [301, 58] on div at bounding box center [304, 57] width 10 height 19
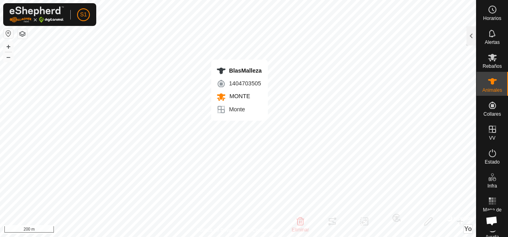
checkbox input "false"
